Goal: Register for event/course

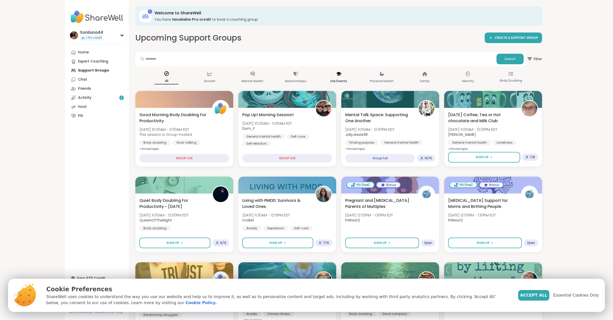
click at [336, 78] on p "Life Events" at bounding box center [338, 81] width 17 height 6
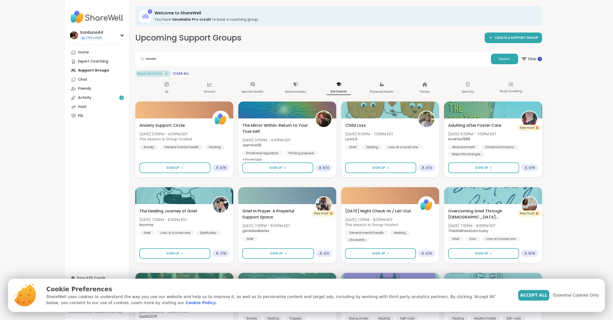
click at [166, 75] on icon at bounding box center [166, 73] width 5 height 5
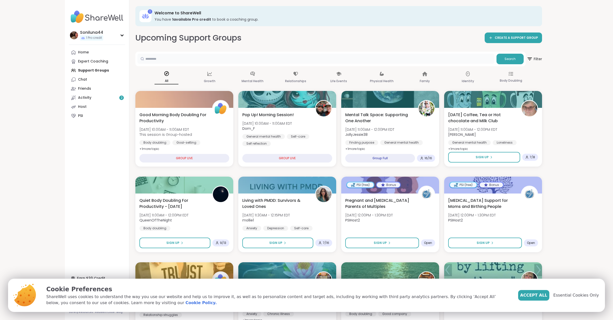
click at [189, 59] on input "text" at bounding box center [315, 59] width 357 height 10
type input "****"
click at [509, 61] on span "Search" at bounding box center [510, 59] width 11 height 5
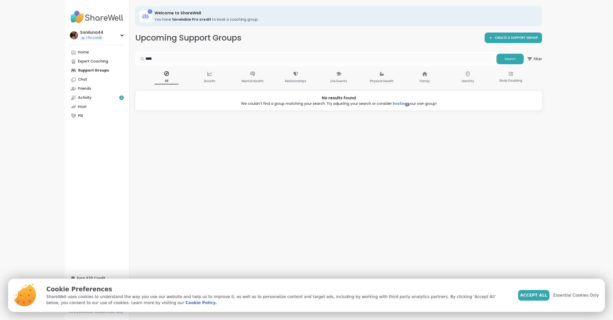
click at [195, 58] on input "****" at bounding box center [315, 59] width 357 height 10
click at [193, 59] on input "****" at bounding box center [315, 59] width 357 height 10
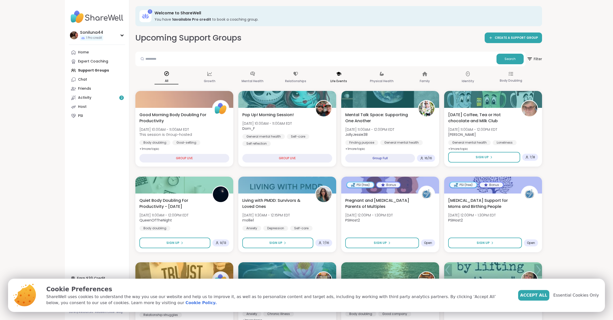
click at [340, 73] on icon at bounding box center [338, 74] width 5 height 4
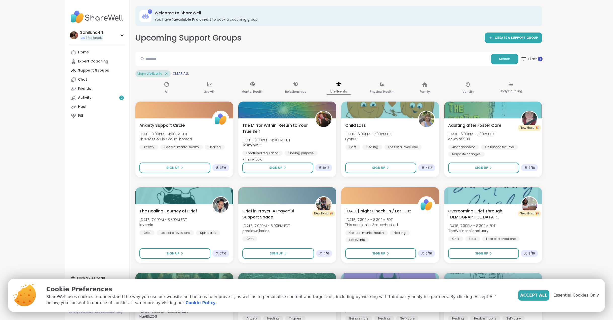
click at [537, 61] on span "Filter 1" at bounding box center [532, 59] width 22 height 13
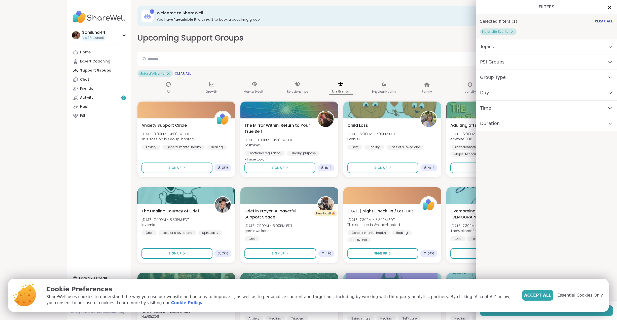
click at [484, 79] on span "Group Type" at bounding box center [493, 77] width 26 height 7
click at [484, 75] on span "Group Type" at bounding box center [493, 77] width 26 height 7
click at [488, 58] on div "PSI Groups" at bounding box center [546, 61] width 141 height 15
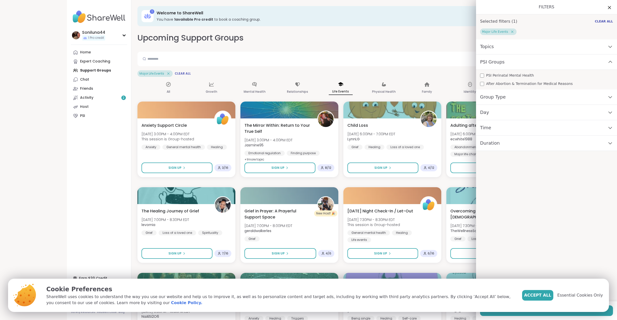
click at [489, 63] on span "PSI Groups" at bounding box center [492, 61] width 25 height 7
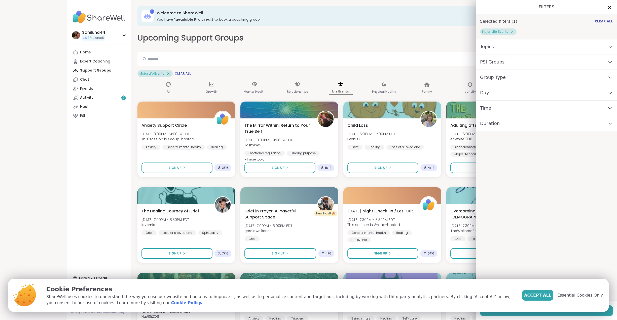
click at [491, 45] on div "Topics" at bounding box center [546, 46] width 141 height 15
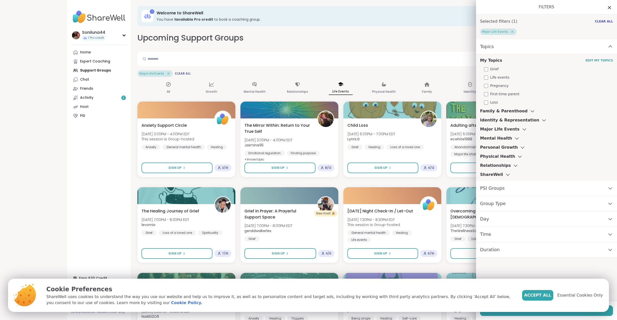
click at [489, 129] on h3 "Major Life Events" at bounding box center [500, 129] width 40 height 6
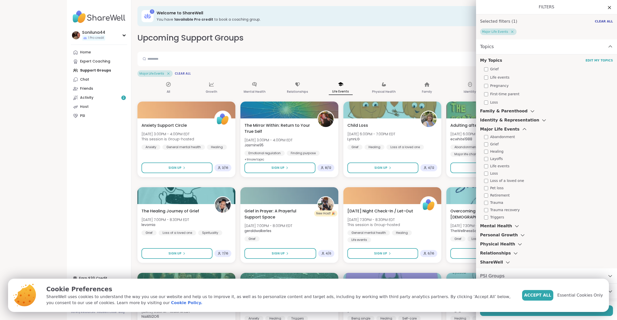
click at [489, 130] on h3 "Major Life Events" at bounding box center [500, 129] width 40 height 6
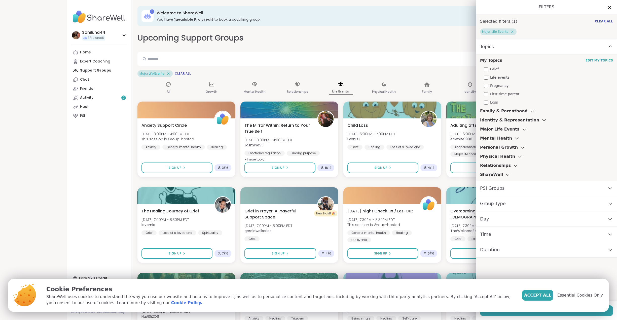
click at [489, 130] on h3 "Major Life Events" at bounding box center [500, 129] width 40 height 6
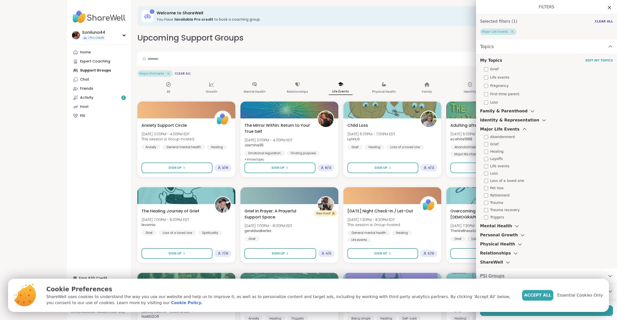
click at [489, 130] on h3 "Major Life Events" at bounding box center [500, 129] width 40 height 6
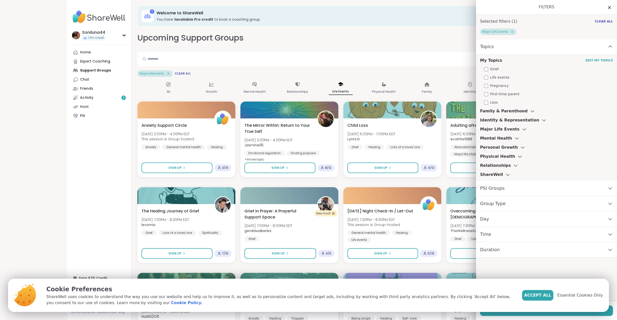
click at [493, 175] on h3 "ShareWell" at bounding box center [491, 174] width 23 height 6
click at [490, 172] on h3 "ShareWell" at bounding box center [491, 174] width 23 height 6
click at [490, 147] on h3 "Personal Growth" at bounding box center [499, 147] width 38 height 6
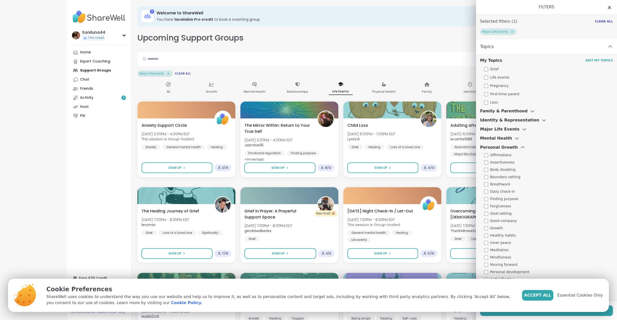
click at [490, 147] on h3 "Personal Growth" at bounding box center [499, 147] width 38 height 6
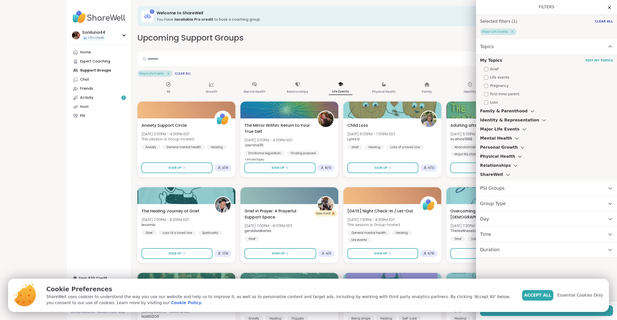
click at [496, 138] on h3 "Mental Health" at bounding box center [496, 138] width 32 height 6
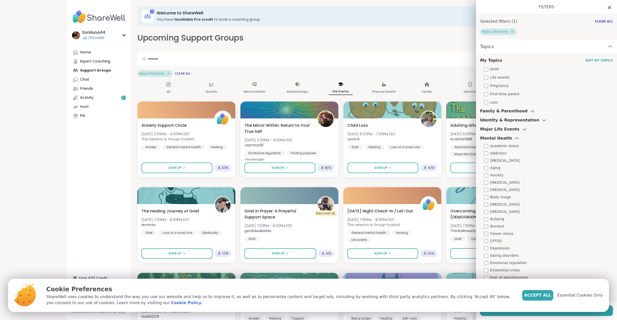
click at [496, 138] on h3 "Mental Health" at bounding box center [496, 138] width 32 height 6
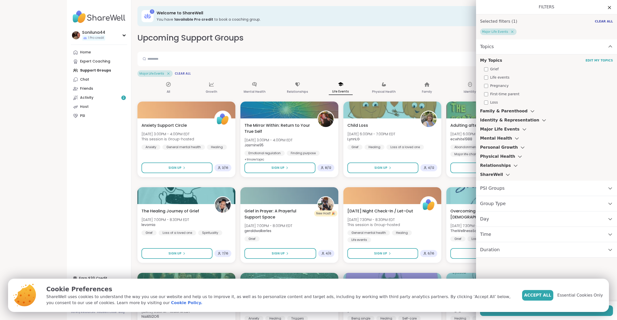
click at [496, 112] on h3 "Family & Parenthood" at bounding box center [504, 111] width 48 height 6
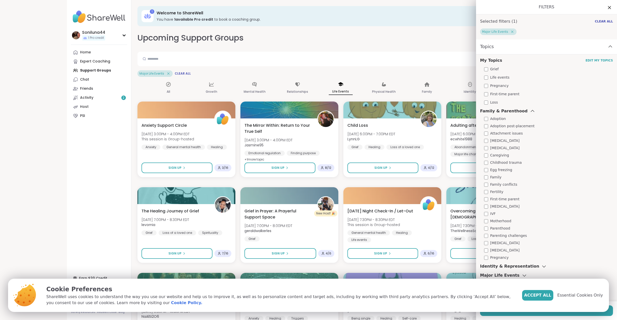
click at [496, 112] on h3 "Family & Parenthood" at bounding box center [504, 111] width 48 height 6
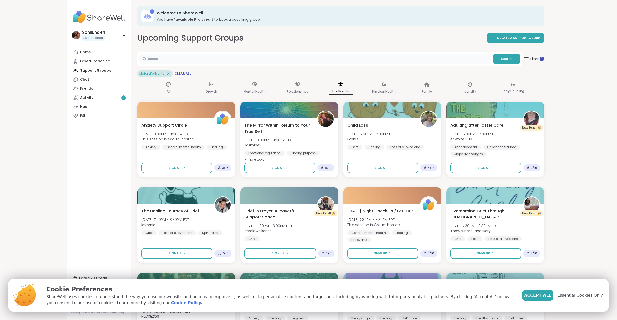
click at [378, 60] on input "text" at bounding box center [315, 59] width 352 height 10
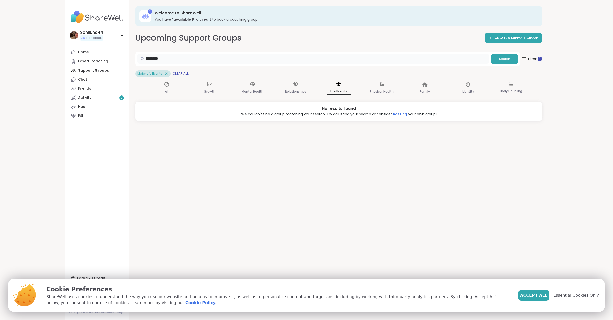
click at [378, 60] on input "********" at bounding box center [313, 59] width 352 height 10
click at [176, 74] on span "Clear All" at bounding box center [181, 73] width 16 height 4
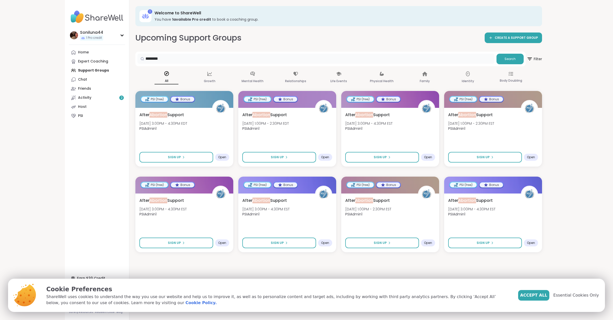
click at [232, 56] on input "********" at bounding box center [315, 59] width 357 height 10
type input "****"
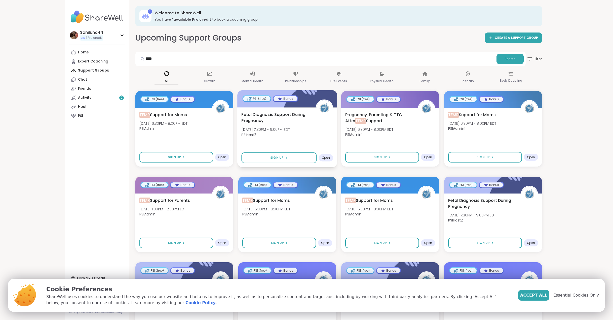
drag, startPoint x: 255, startPoint y: 116, endPoint x: 251, endPoint y: 149, distance: 33.8
click at [251, 149] on div "Fetal Diagnosis Support During Pregnancy Wed, Oct 15 | 7:30PM - 9:00PM EDT PSIH…" at bounding box center [287, 137] width 100 height 60
